Goal: Task Accomplishment & Management: Manage account settings

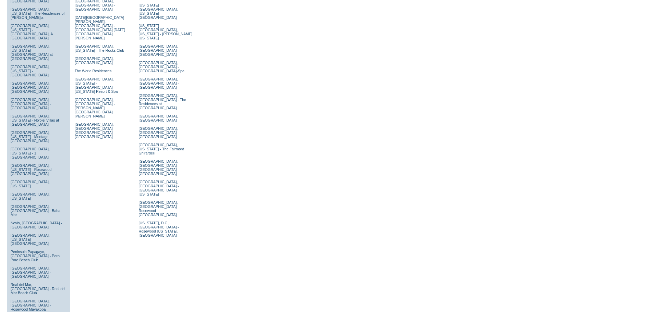
scroll to position [309, 0]
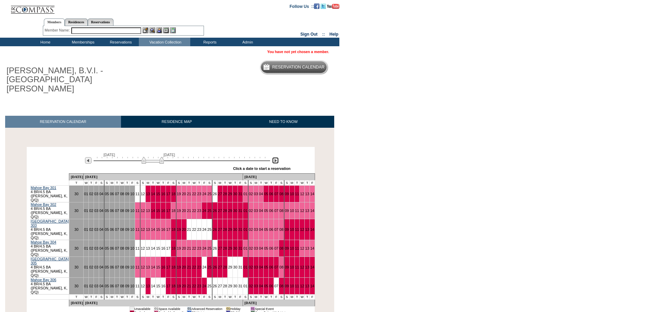
click at [277, 157] on img at bounding box center [275, 160] width 7 height 7
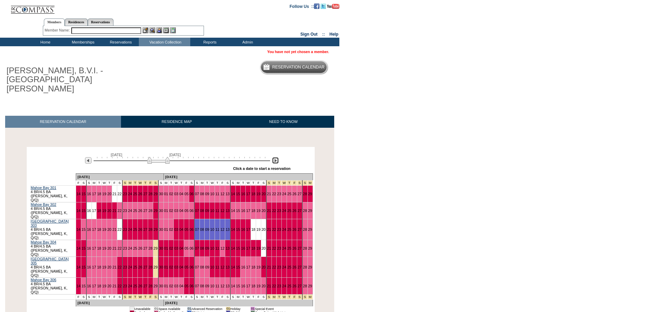
click at [277, 157] on img at bounding box center [275, 160] width 7 height 7
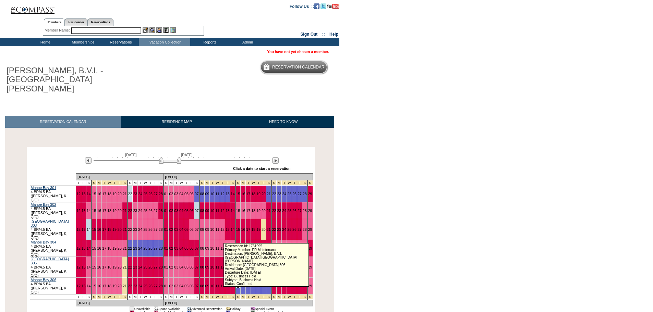
click at [236, 284] on link "15" at bounding box center [238, 286] width 4 height 4
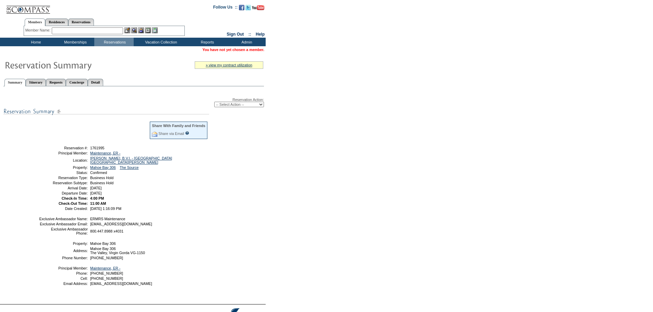
click at [226, 103] on select "-- Select Action -- Modify Reservation Dates Modify Reservation Cost Modify Occ…" at bounding box center [239, 104] width 50 height 5
select select "ChangeCost"
click at [214, 103] on select "-- Select Action -- Modify Reservation Dates Modify Reservation Cost Modify Occ…" at bounding box center [239, 104] width 50 height 5
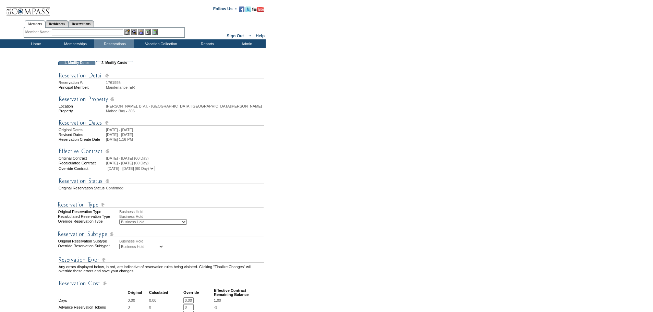
click at [146, 250] on select "Business Hold Pending Prospect Hold" at bounding box center [141, 246] width 45 height 5
select select "PropMaintBusinessHold-PendingProspHold"
click at [119, 250] on select "Business Hold Pending Prospect Hold" at bounding box center [141, 246] width 45 height 5
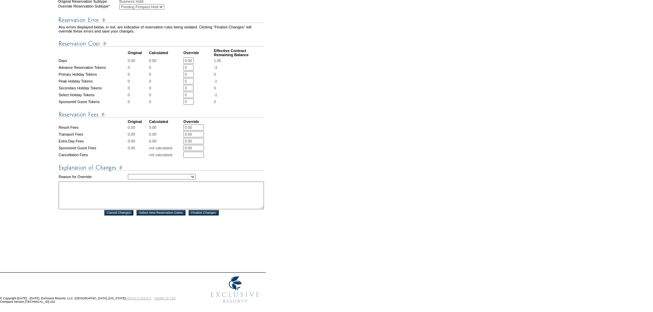
click at [183, 181] on td "Creating Continuous Stay Days Rebooked After Cancellation Editing Occupant Expe…" at bounding box center [196, 177] width 136 height 8
click at [183, 180] on select "Creating Continuous Stay Days Rebooked After Cancellation Editing Occupant Expe…" at bounding box center [162, 176] width 68 height 5
select select "1039"
click at [128, 180] on select "Creating Continuous Stay Days Rebooked After Cancellation Editing Occupant Expe…" at bounding box center [162, 176] width 68 height 5
click at [108, 205] on textarea at bounding box center [161, 196] width 205 height 28
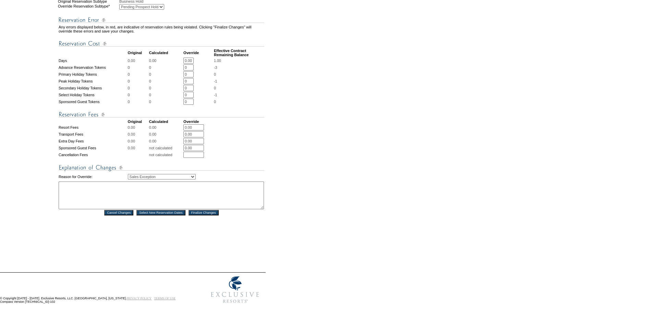
paste textarea "SH: Karey: Brent Woodard"
type textarea "SH: Karey: Brent Woodard"
click at [206, 216] on input "Finalize Changes" at bounding box center [204, 212] width 30 height 5
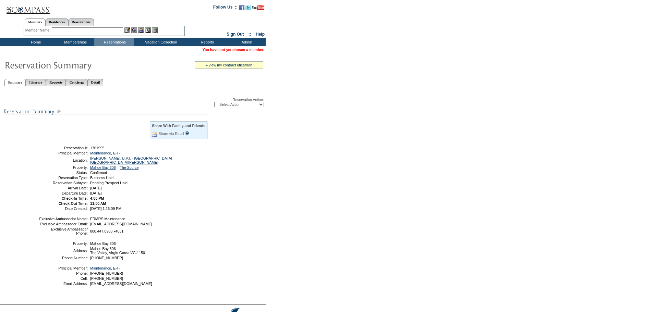
drag, startPoint x: 135, startPoint y: 195, endPoint x: 45, endPoint y: 149, distance: 101.1
click at [45, 149] on tbody "Share With Family and Friends Share via Email Share Reservation Information Ple…" at bounding box center [123, 166] width 169 height 90
copy tbody "Reservation #: 1761995 Principal Member: Maintenance, ER - Location: Virgin Gor…"
